Goal: Task Accomplishment & Management: Complete application form

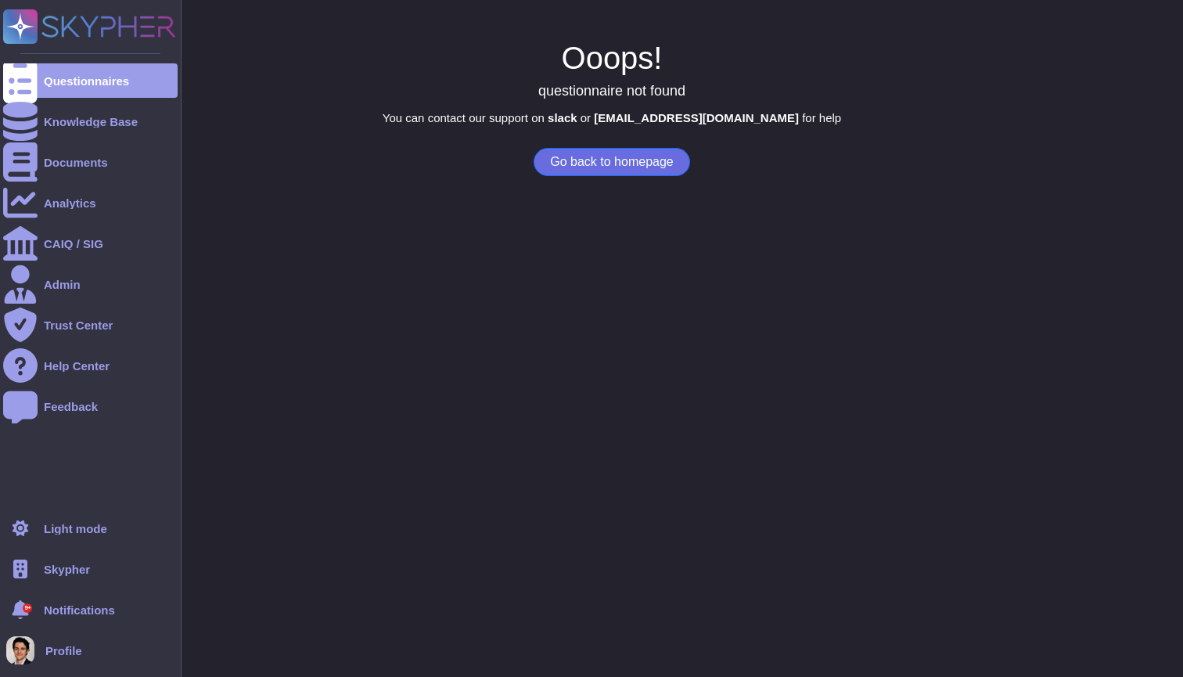
click at [91, 578] on div "Skypher" at bounding box center [90, 569] width 175 height 34
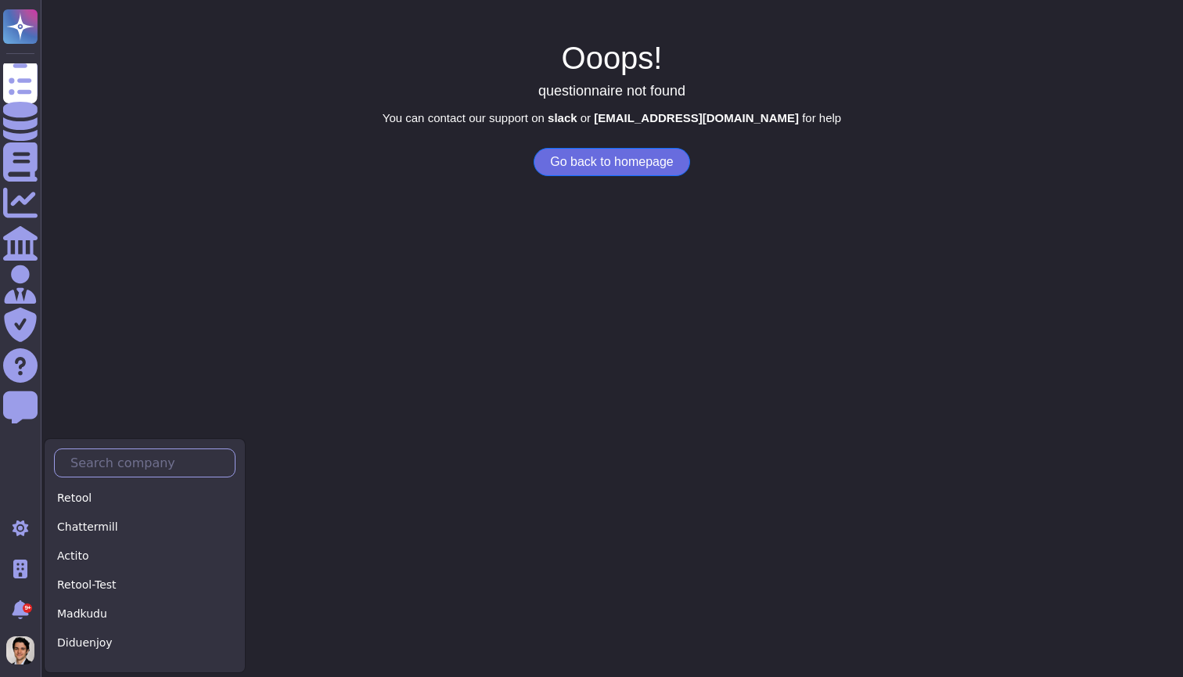
click at [142, 470] on input "text" at bounding box center [149, 462] width 172 height 27
type input "C"
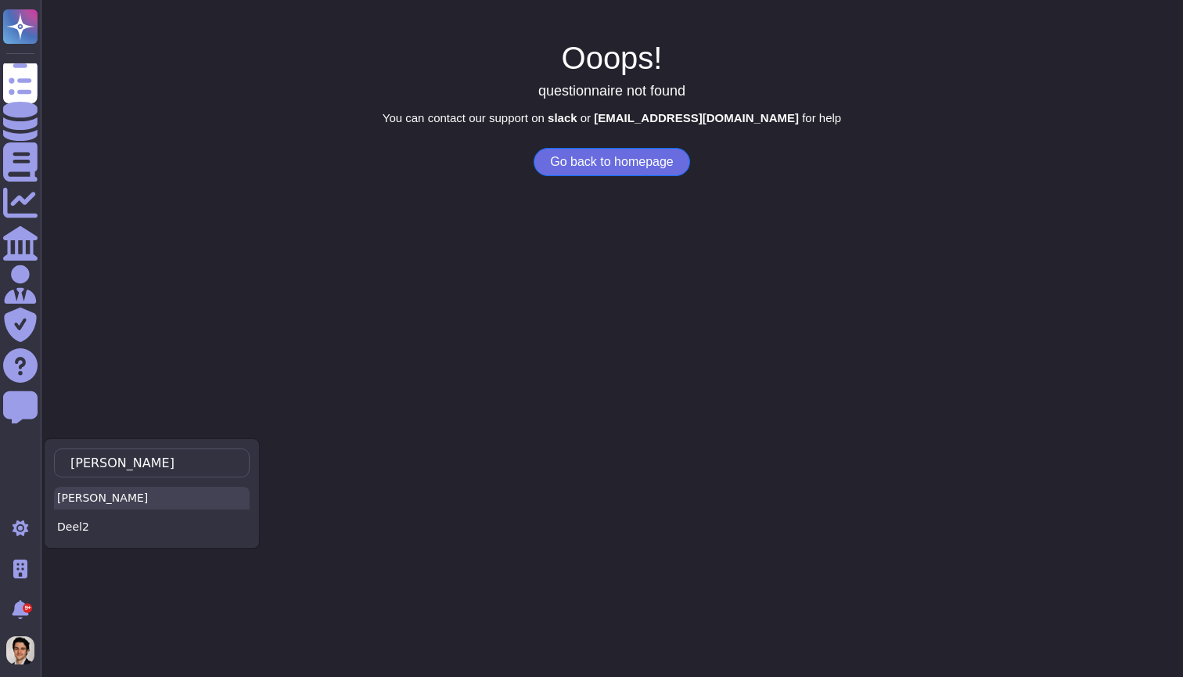
type input "[PERSON_NAME]"
click at [103, 497] on div "[PERSON_NAME]" at bounding box center [152, 498] width 196 height 23
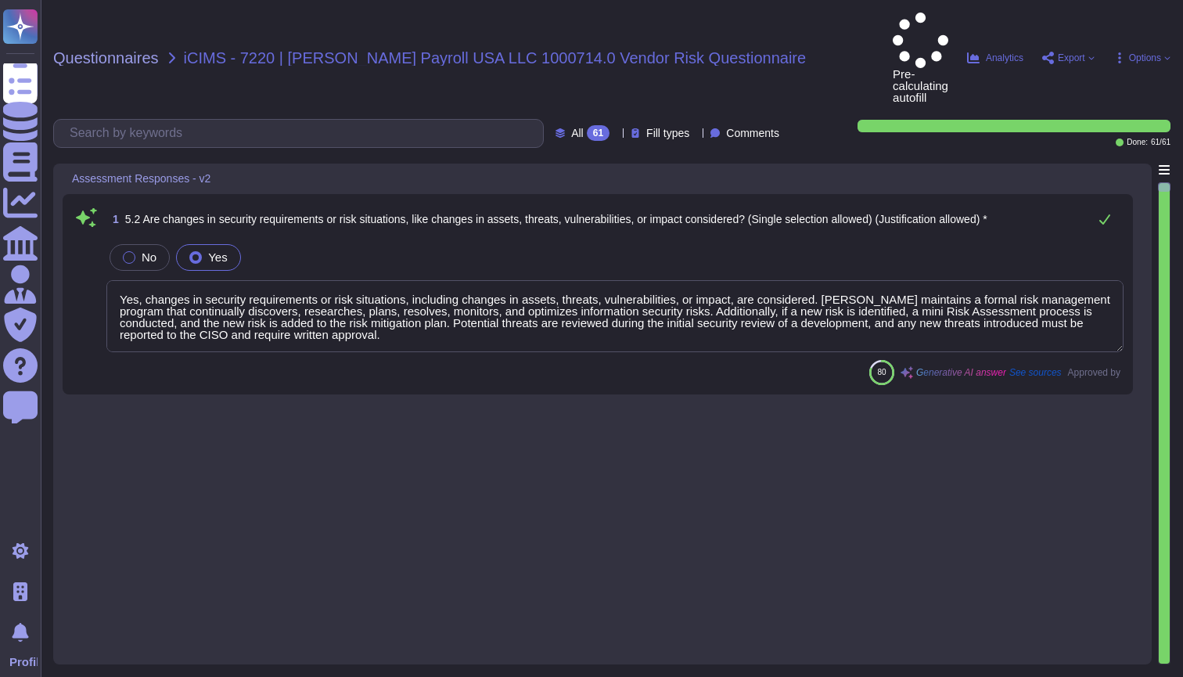
type textarea "Yes, changes in security requirements or risk situations, including changes in …"
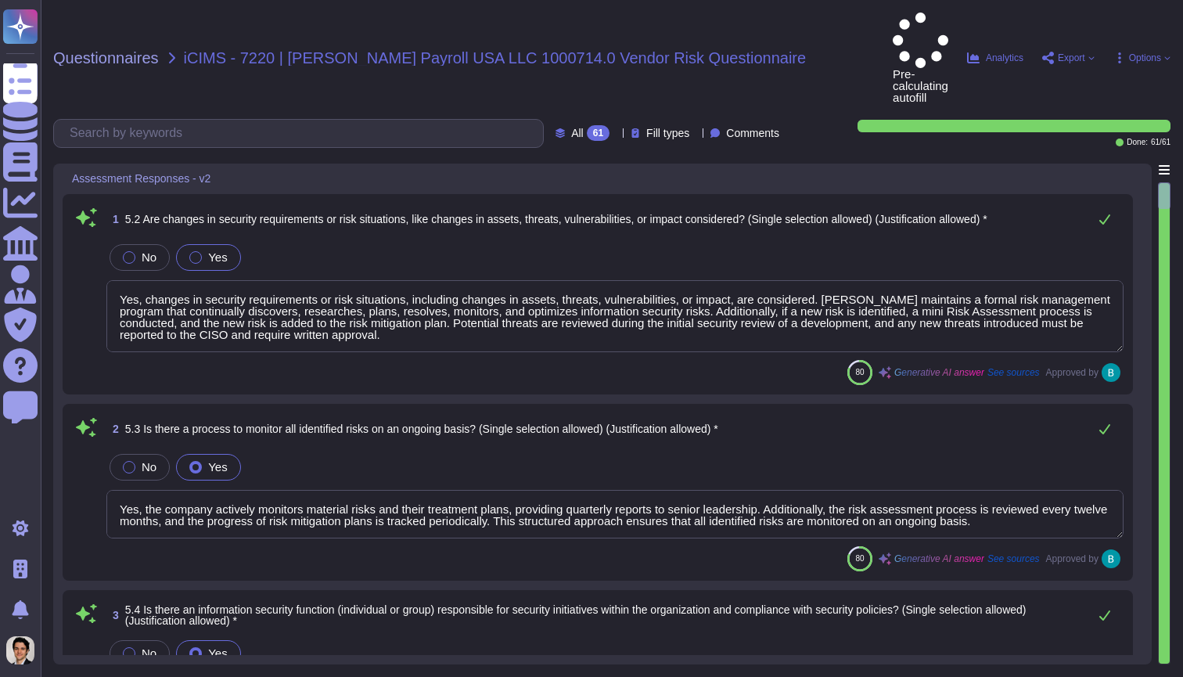
type textarea "Yes, the company actively monitors material risks and their treatment plans, pr…"
type textarea "Yes, [PERSON_NAME] has a dedicated security team responsible for information se…"
type textarea "Yes, the organization has defined detailed information security roles and respo…"
type textarea "Yes, [PERSON_NAME] maintains a comprehensive asset inventory that tracks both h…"
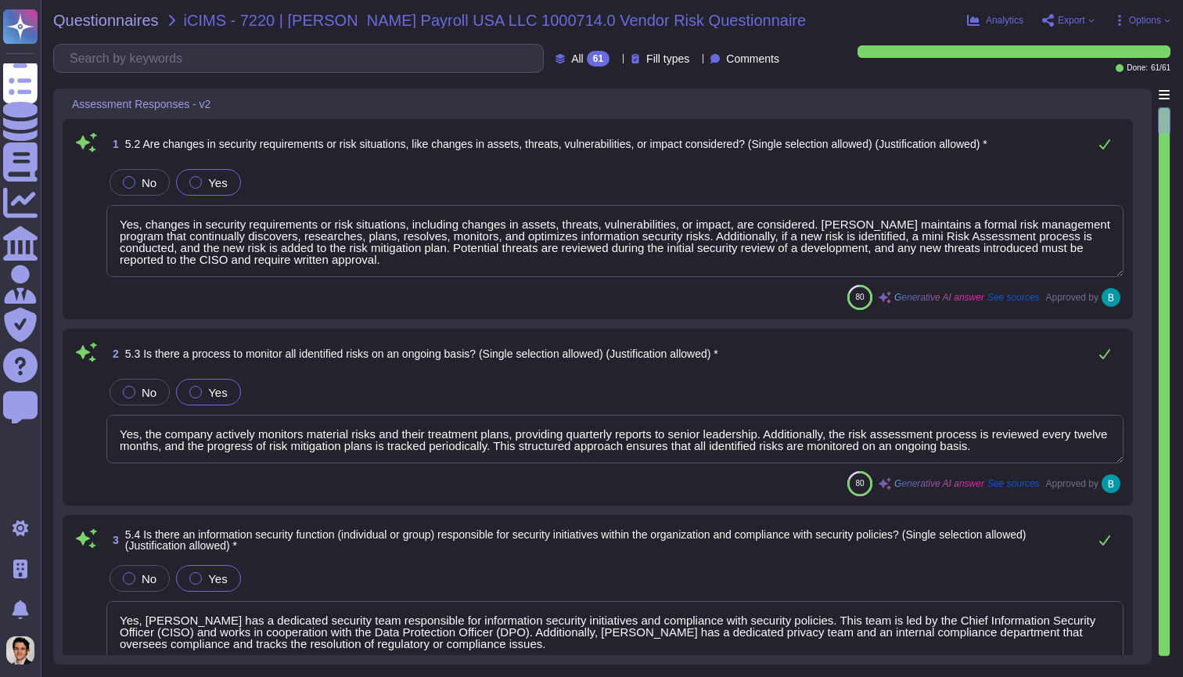
click at [1082, 19] on span "Export" at bounding box center [1071, 20] width 27 height 9
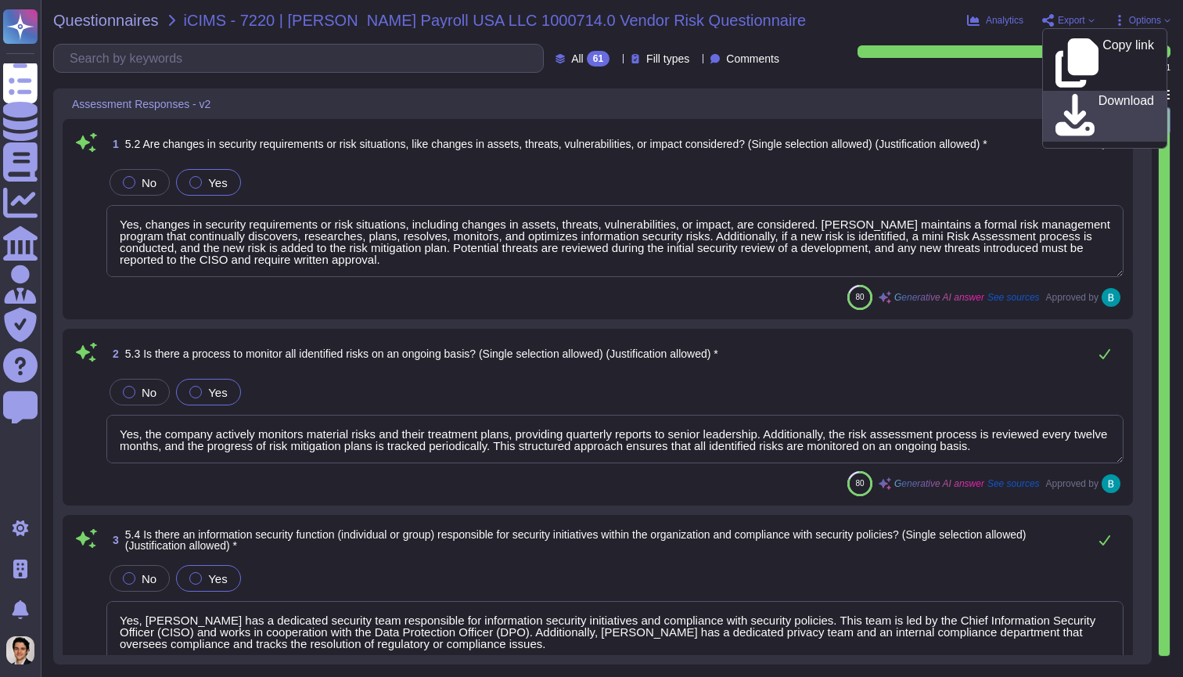
click at [1099, 95] on p "Download" at bounding box center [1127, 117] width 56 height 44
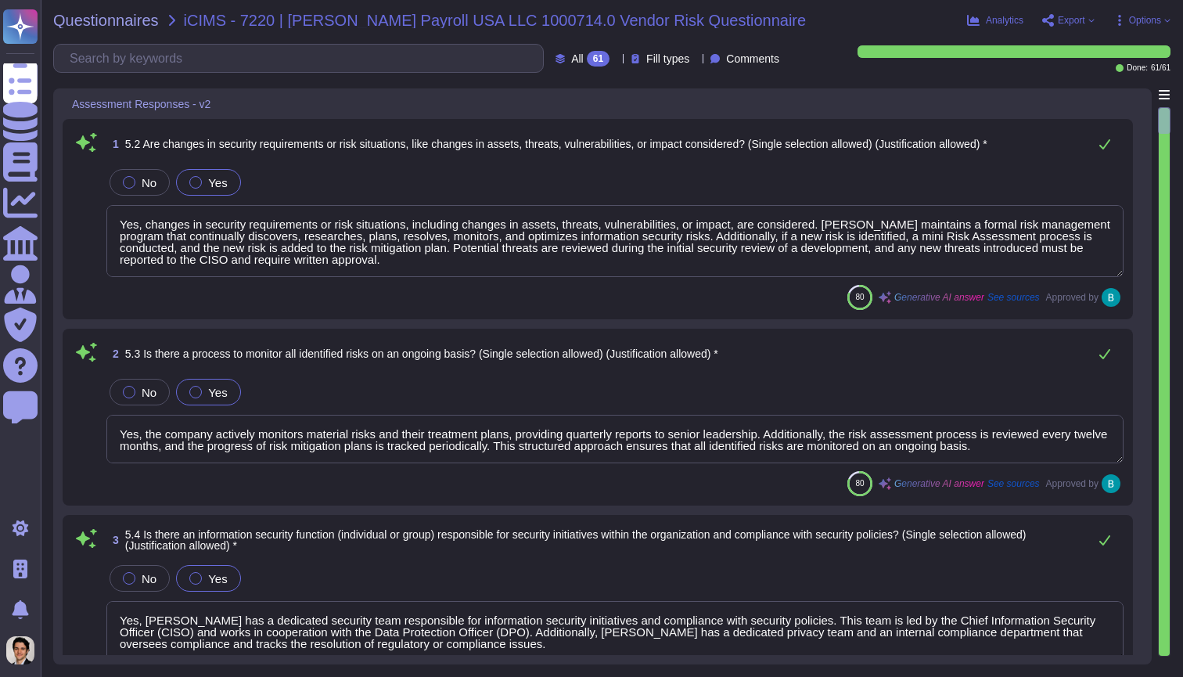
click at [775, 9] on div "Questionnaires iCIMS - 7220 | [PERSON_NAME] Payroll USA LLC 1000714.0 Vendor Ri…" at bounding box center [612, 338] width 1143 height 677
click at [1083, 21] on span "Export" at bounding box center [1068, 20] width 52 height 13
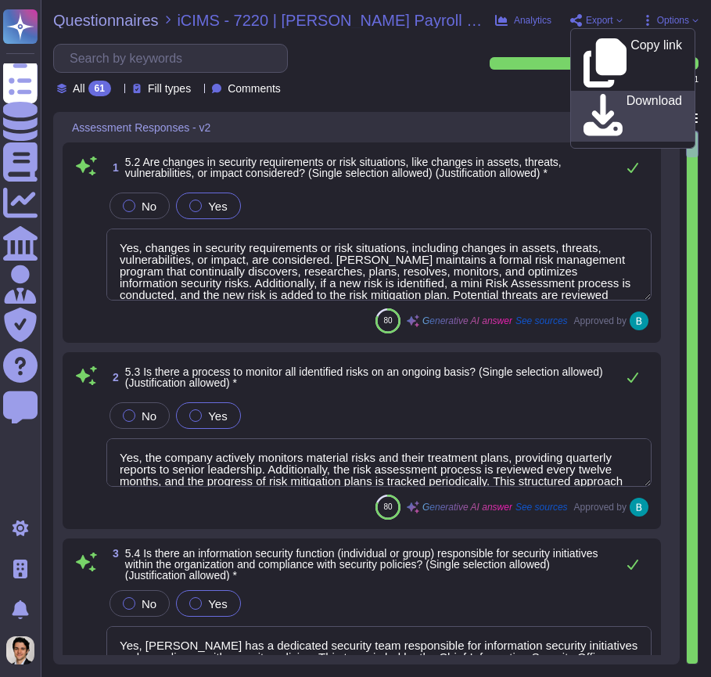
click at [652, 95] on p "Download" at bounding box center [655, 117] width 56 height 44
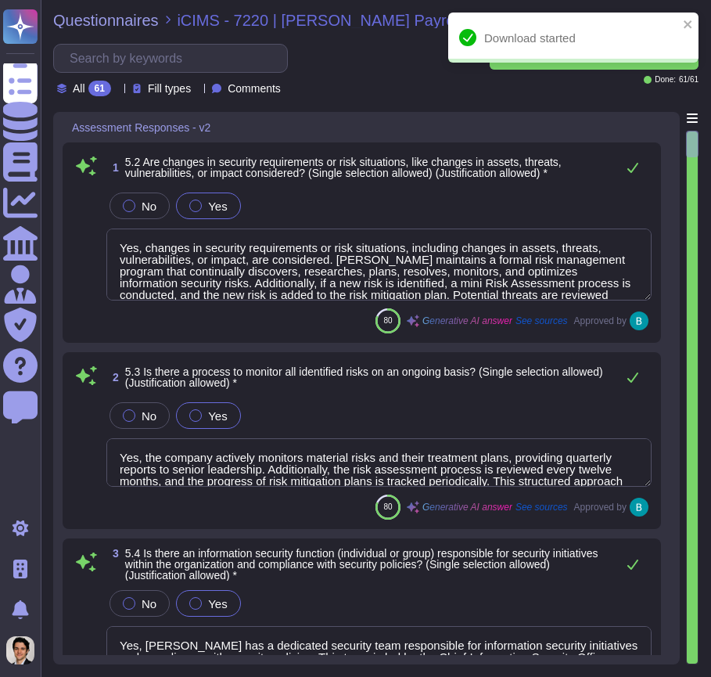
click at [466, 89] on div "All 61 Fill types Comments" at bounding box center [262, 70] width 418 height 52
click at [693, 20] on icon "close" at bounding box center [688, 24] width 11 height 13
